Goal: Navigation & Orientation: Go to known website

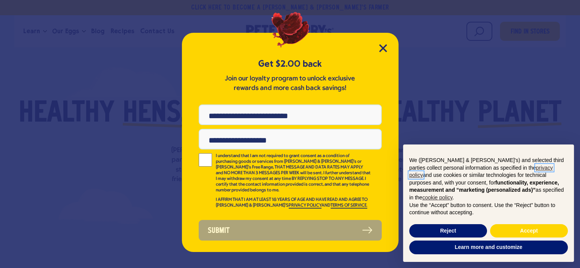
scroll to position [27, 0]
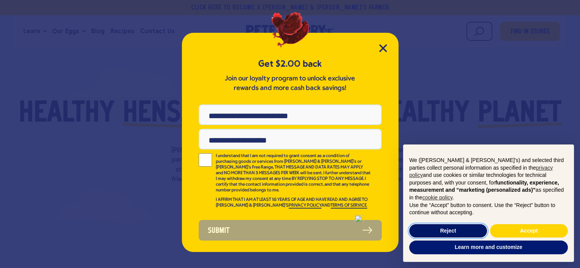
click at [453, 232] on button "Reject" at bounding box center [448, 231] width 78 height 14
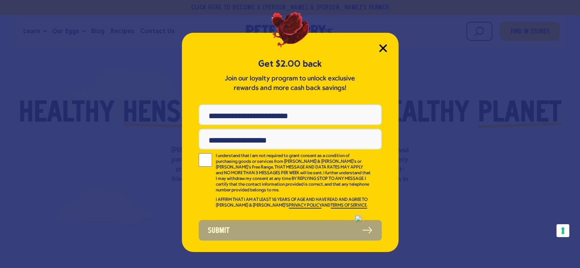
click at [380, 45] on icon "Close Modal" at bounding box center [383, 48] width 7 height 7
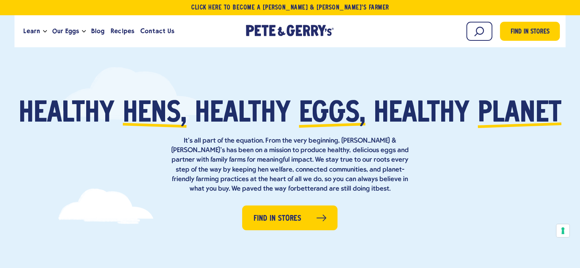
click at [0, 0] on button "Open Mobile Menu Modal Dialog" at bounding box center [0, 0] width 0 height 0
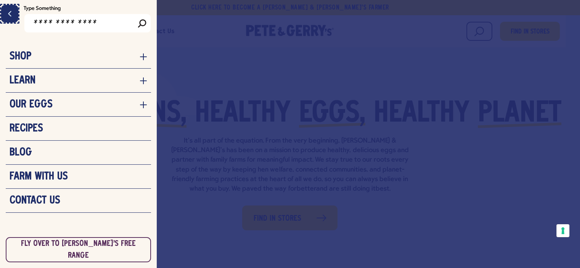
scroll to position [114, 0]
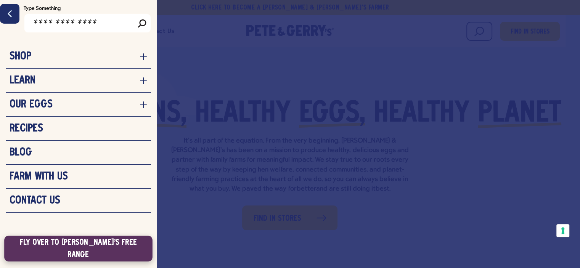
click at [153, 236] on link "Fly Over to [PERSON_NAME]'s Free Range" at bounding box center [78, 249] width 148 height 26
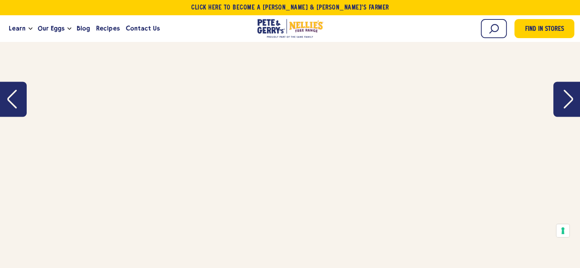
scroll to position [1323, 0]
click at [558, 122] on button "Next" at bounding box center [567, 104] width 27 height 35
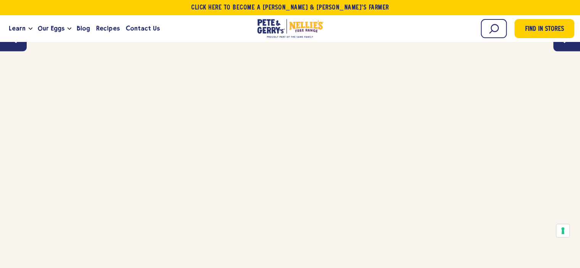
scroll to position [1252, 0]
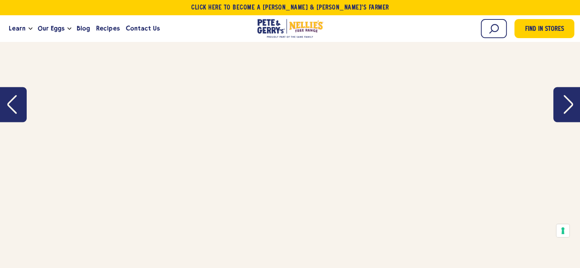
click at [558, 122] on button "Next" at bounding box center [567, 104] width 27 height 35
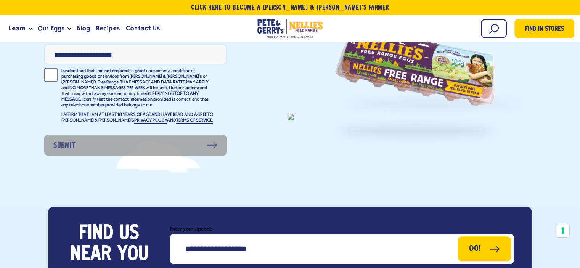
scroll to position [189, 0]
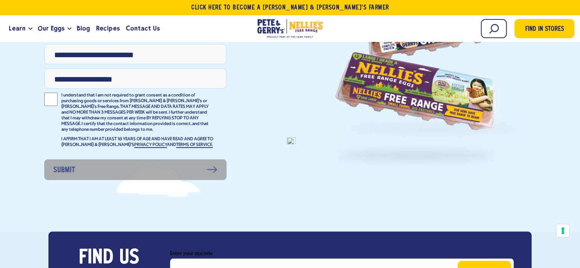
drag, startPoint x: 476, startPoint y: 103, endPoint x: 511, endPoint y: 113, distance: 36.5
click at [0, 0] on div at bounding box center [0, 0] width 0 height 0
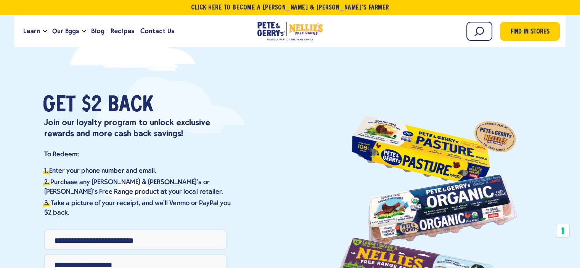
scroll to position [0, 0]
